Goal: Task Accomplishment & Management: Complete application form

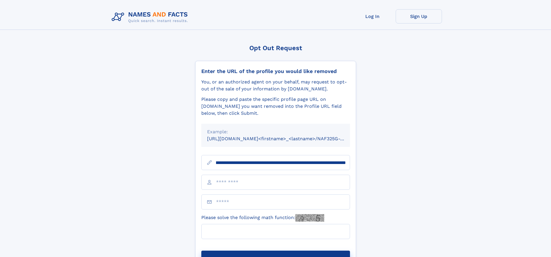
scroll to position [0, 69]
type input "**********"
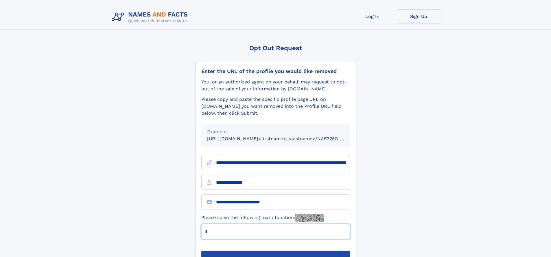
type input "*"
click at [275, 250] on button "Submit Opt Out Request" at bounding box center [275, 259] width 149 height 19
